Goal: Information Seeking & Learning: Learn about a topic

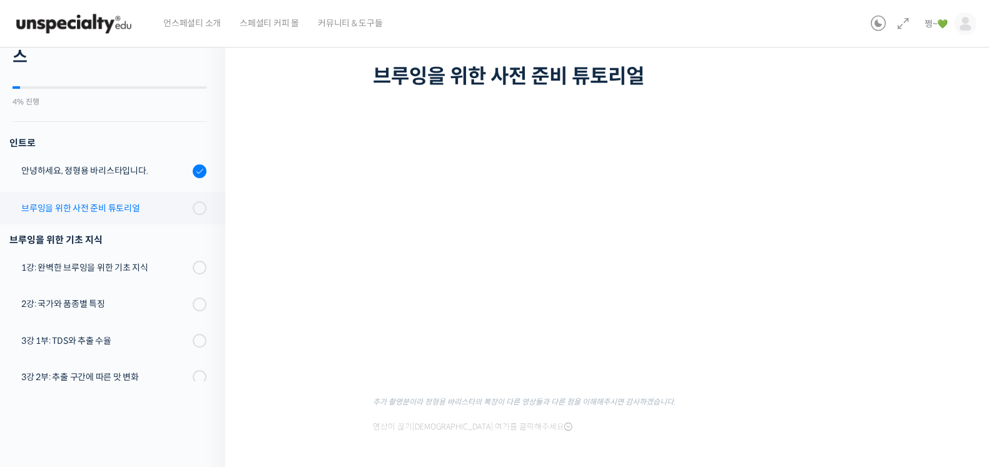
click at [66, 201] on div "브루잉을 위한 사전 준비 튜토리얼" at bounding box center [105, 208] width 168 height 14
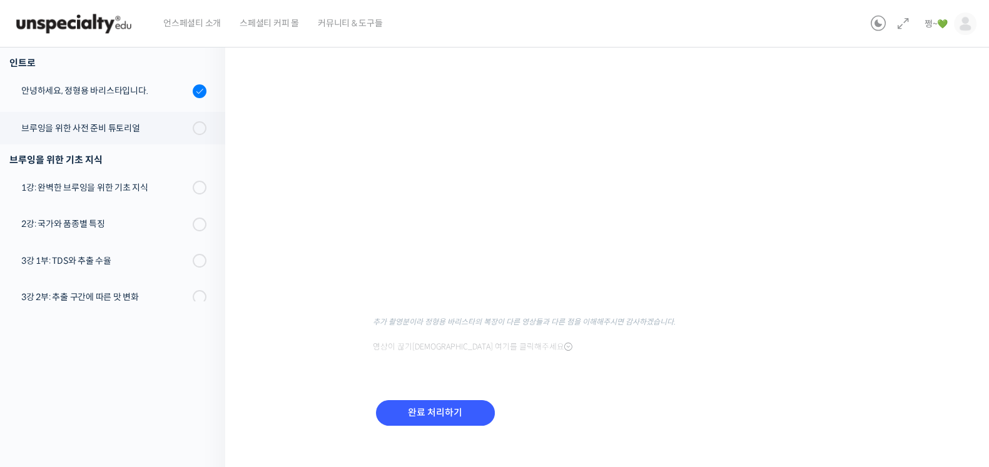
scroll to position [76, 0]
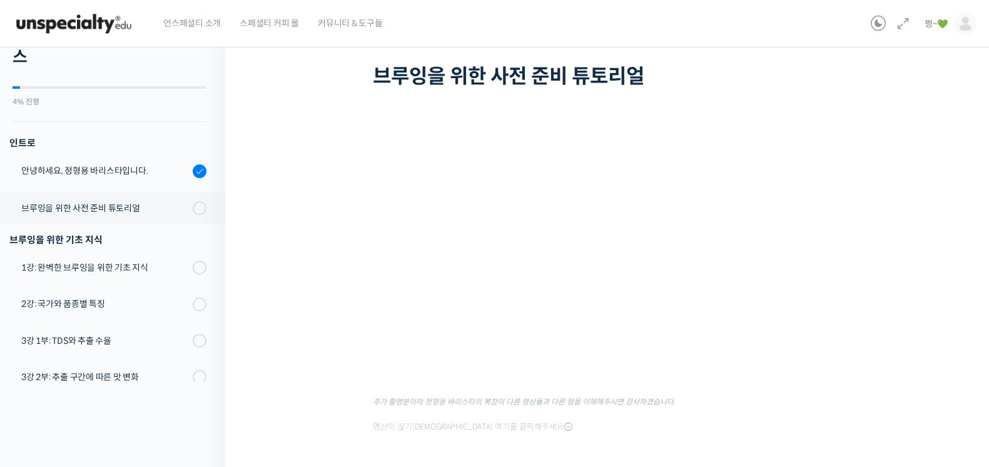
click at [564, 425] on icon at bounding box center [568, 427] width 8 height 10
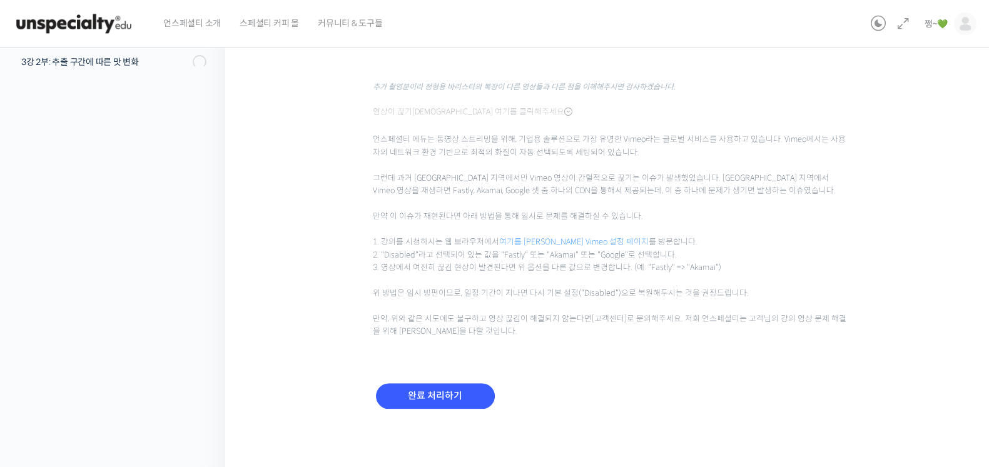
scroll to position [78, 0]
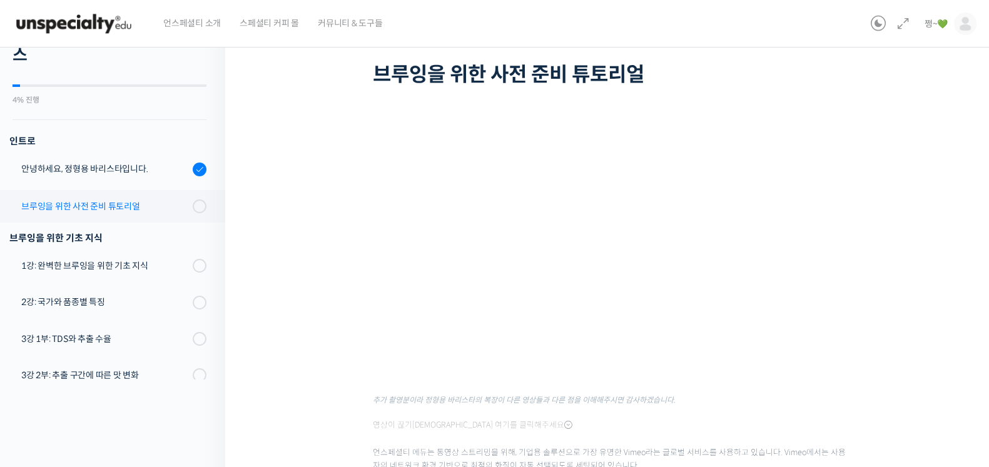
click at [66, 196] on link "브루잉을 위한 사전 준비 튜토리얼" at bounding box center [109, 206] width 231 height 33
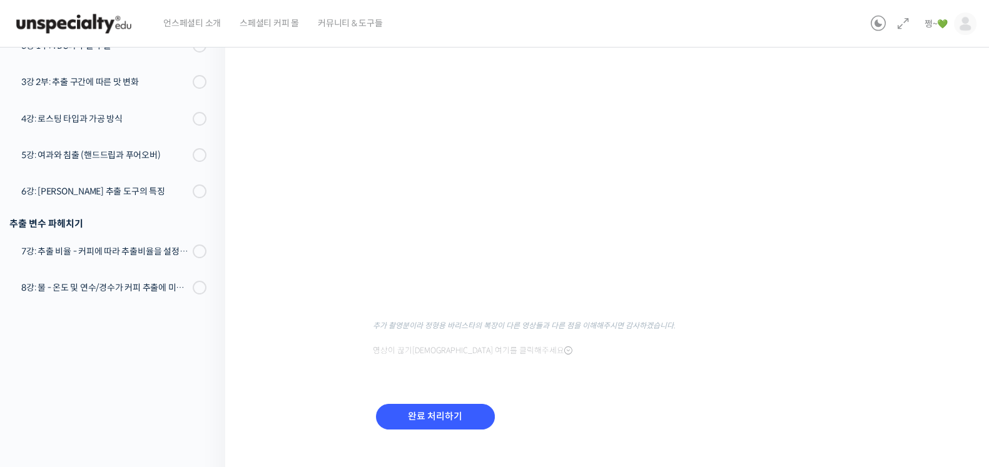
scroll to position [172, 0]
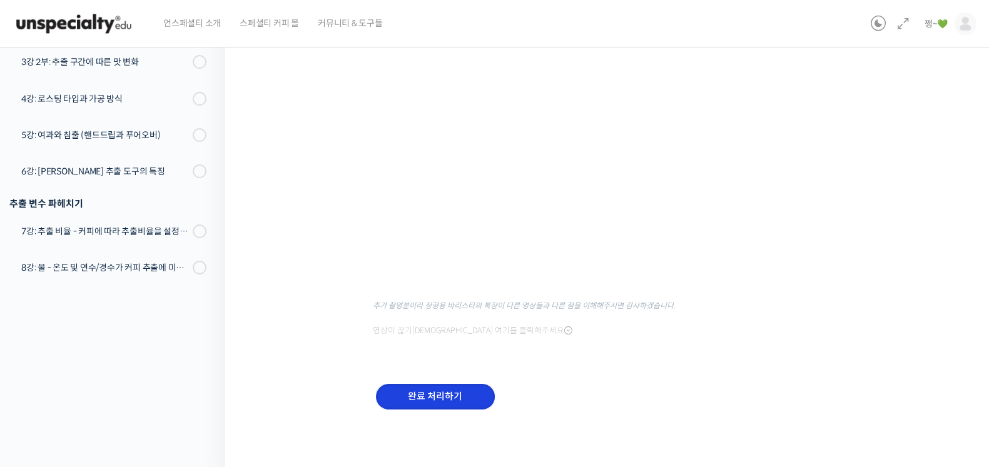
click at [439, 390] on input "완료 처리하기" at bounding box center [435, 397] width 119 height 26
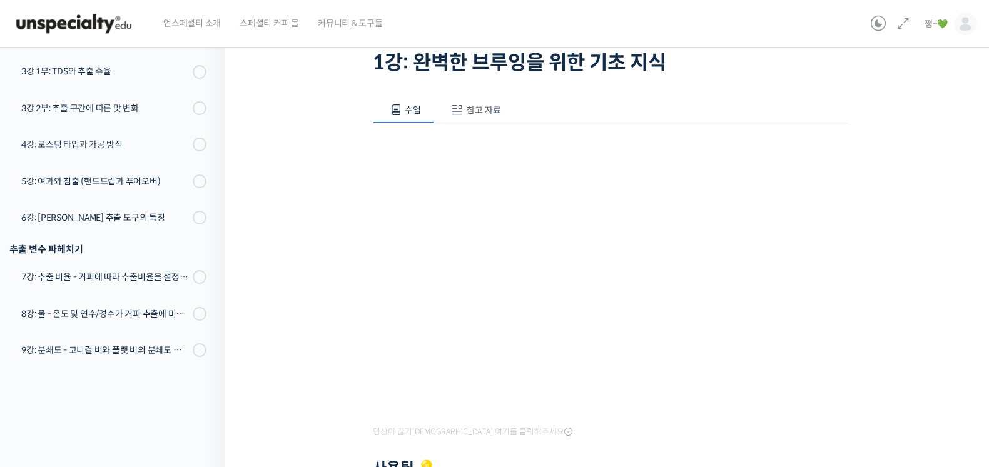
scroll to position [69, 0]
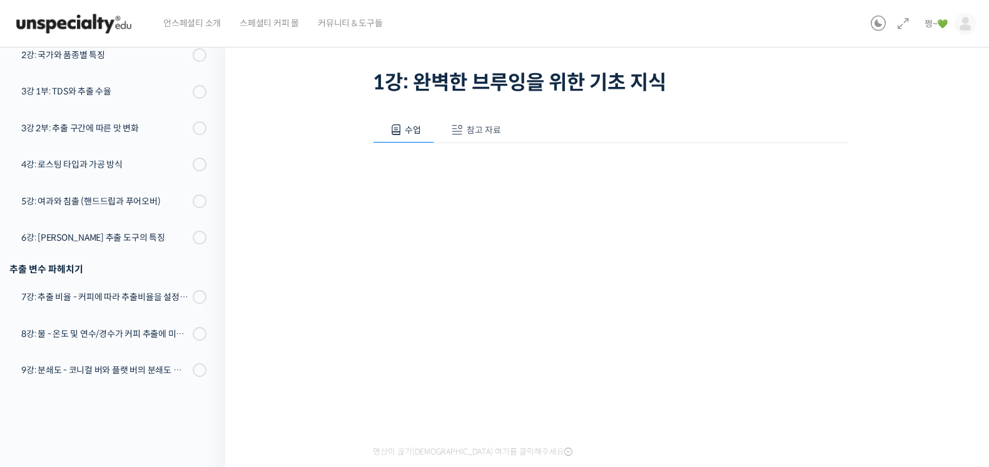
click at [482, 138] on button "참고 자료" at bounding box center [474, 130] width 80 height 26
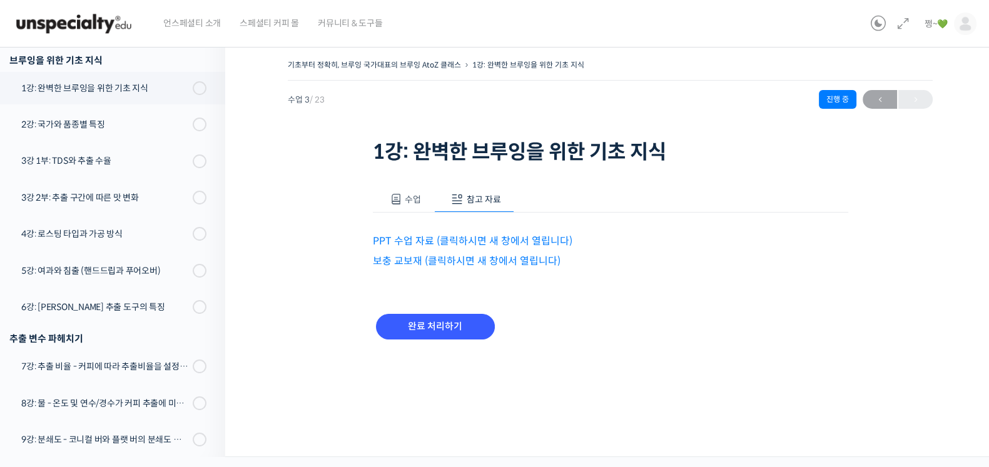
scroll to position [0, 0]
click at [415, 242] on link "PPT 수업 자료 (클릭하시면 새 창에서 열립니다)" at bounding box center [478, 241] width 200 height 13
click at [422, 261] on link "보충 교보재 (클릭하시면 새 창에서 열립니다)" at bounding box center [472, 261] width 188 height 13
click at [411, 205] on span "수업" at bounding box center [419, 199] width 16 height 11
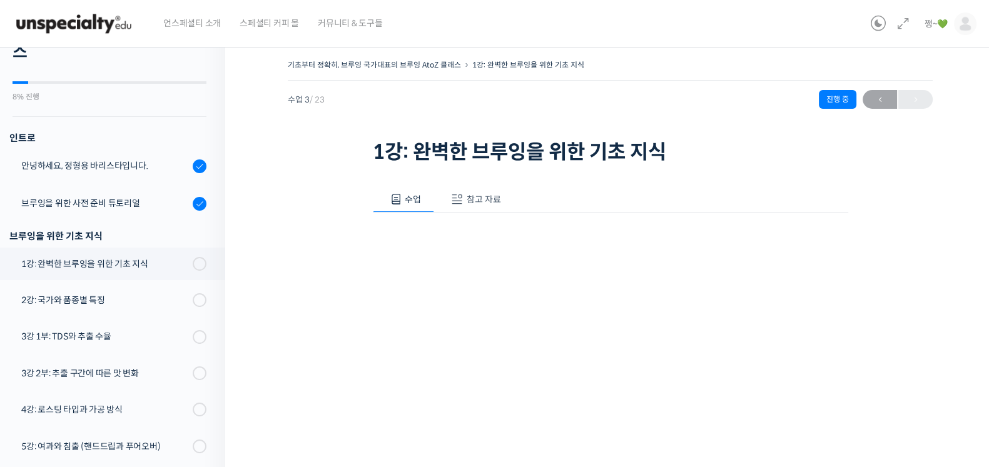
scroll to position [156, 0]
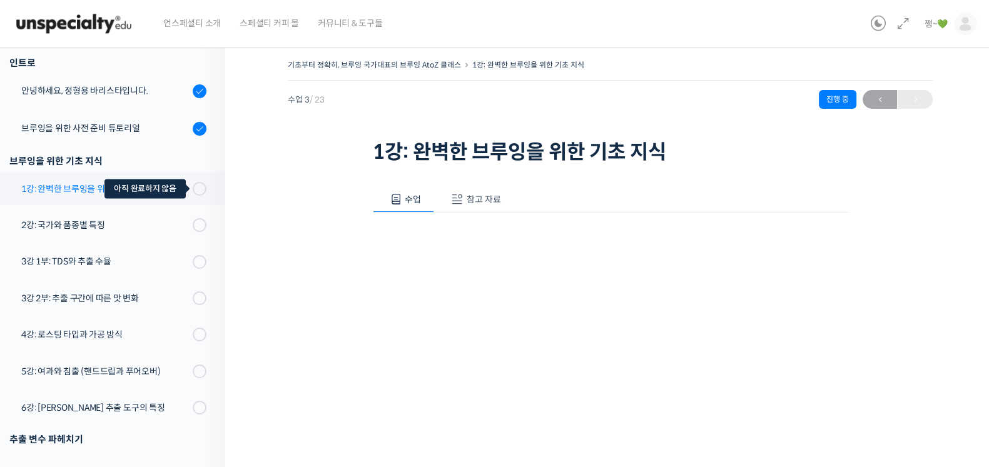
click at [200, 186] on span at bounding box center [203, 189] width 7 height 14
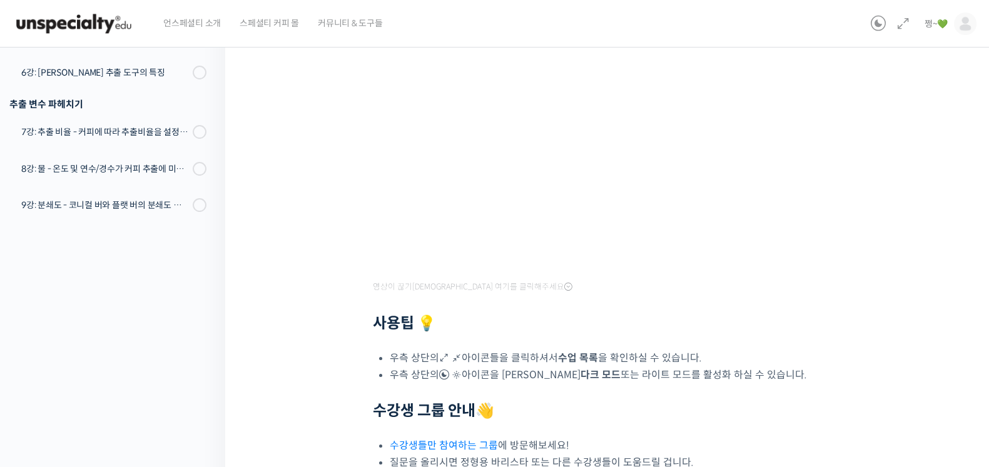
scroll to position [382, 0]
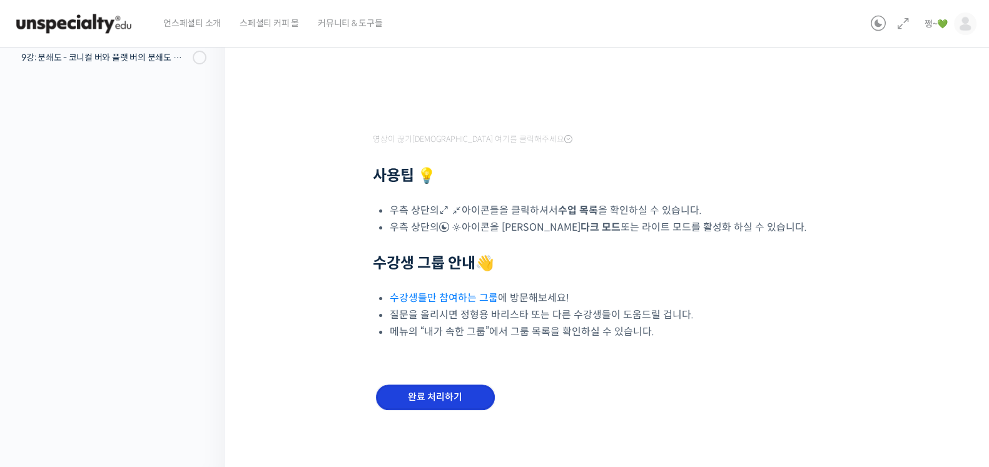
click at [470, 392] on input "완료 처리하기" at bounding box center [435, 398] width 119 height 26
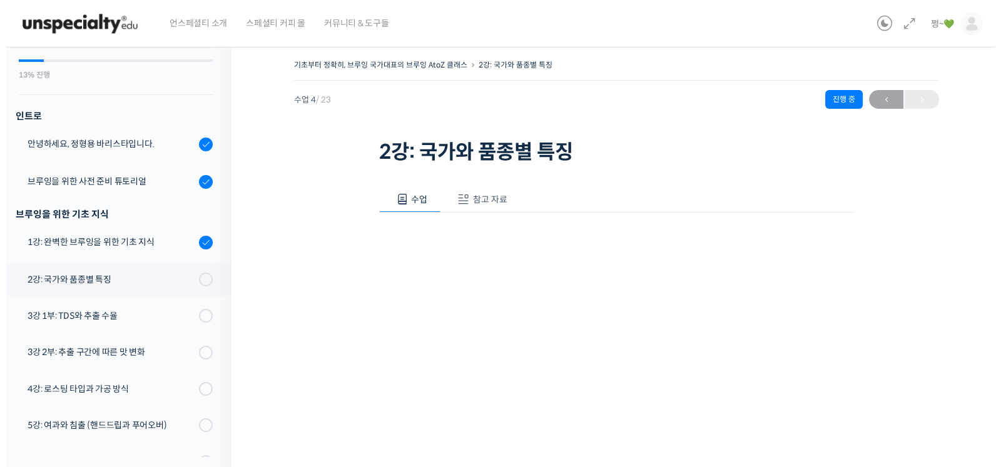
scroll to position [83, 0]
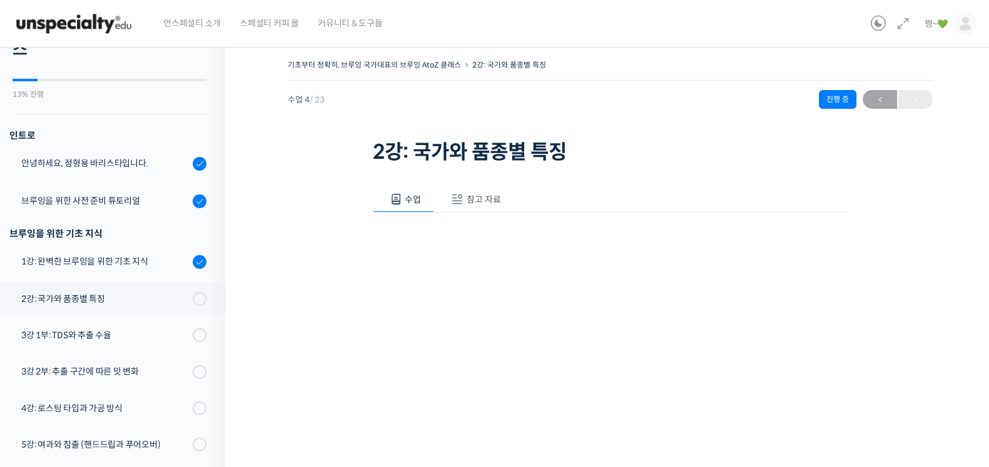
click at [485, 195] on span "참고 자료" at bounding box center [484, 199] width 34 height 11
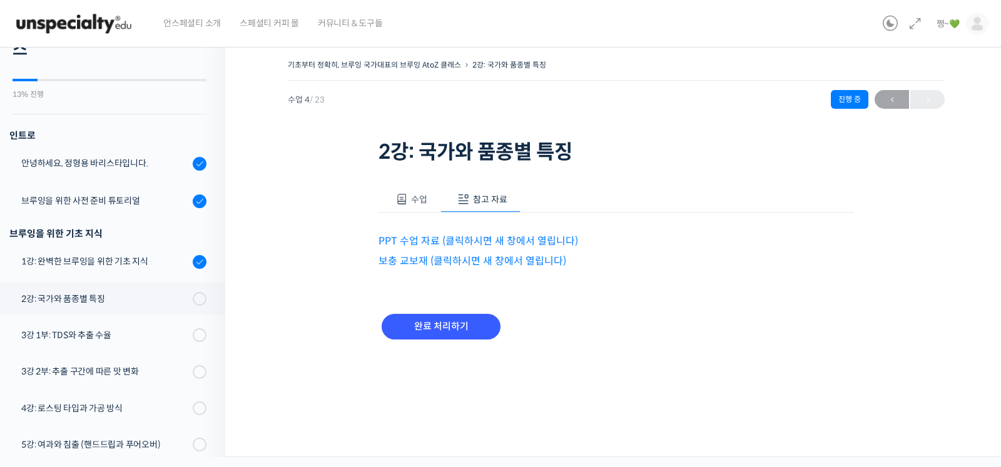
click at [490, 238] on link "PPT 수업 자료 (클릭하시면 새 창에서 열립니다)" at bounding box center [478, 241] width 200 height 13
click at [471, 257] on link "보충 교보재 (클릭하시면 새 창에서 열립니다)" at bounding box center [472, 261] width 188 height 13
click at [259, 302] on div "기초부터 정확히, 브루잉 국가대표의 브루잉 AtoZ 클래스 2강: 국가와 품종별 특징 진행 중 수업 4 / 23 진행 중 ← 이전 2강: 국가…" at bounding box center [616, 248] width 782 height 420
click at [111, 261] on div "1강: 완벽한 브루잉을 위한 기초 지식" at bounding box center [105, 262] width 168 height 14
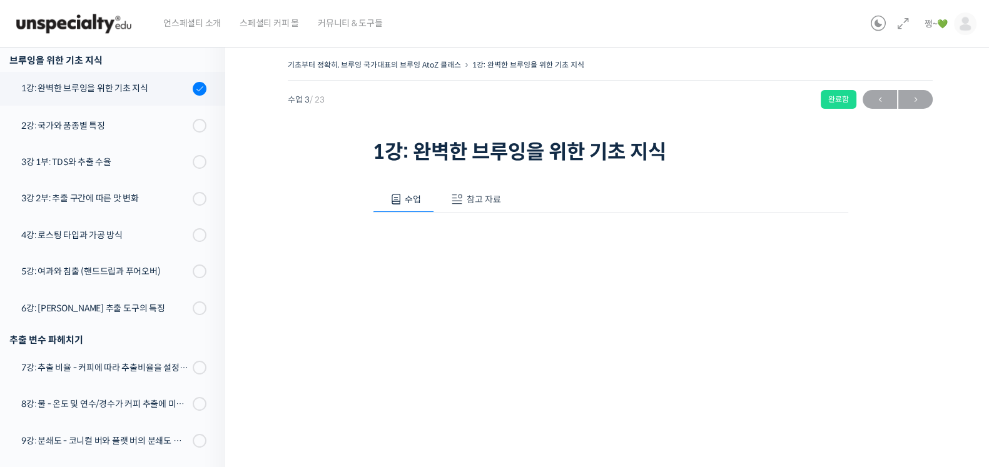
scroll to position [337, 0]
